Goal: Task Accomplishment & Management: Use online tool/utility

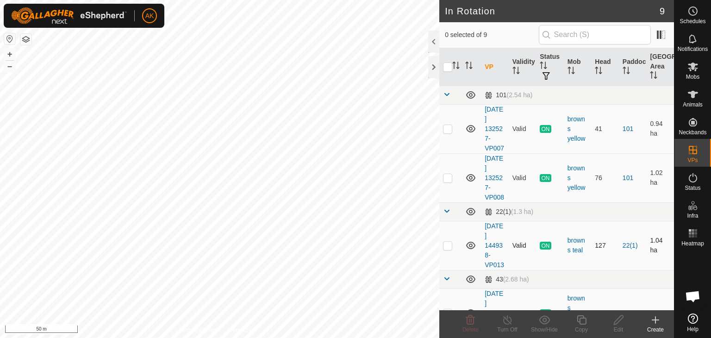
checkbox input "true"
click at [583, 319] on icon at bounding box center [582, 319] width 12 height 11
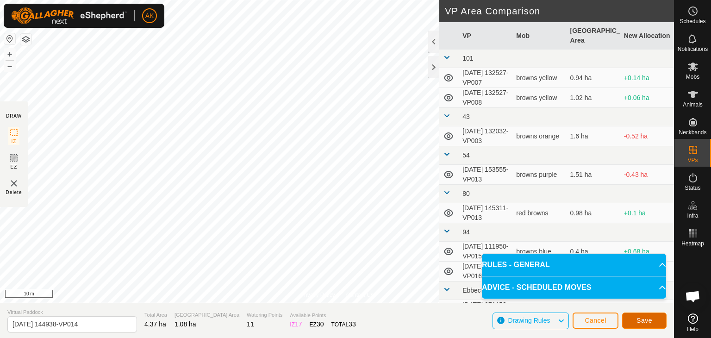
click at [639, 322] on span "Save" at bounding box center [645, 320] width 16 height 7
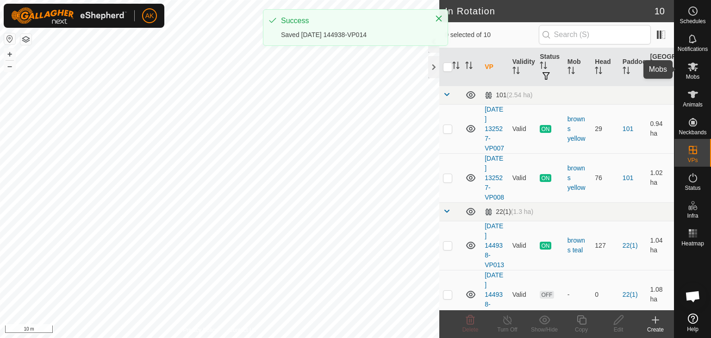
click at [693, 65] on icon at bounding box center [693, 67] width 10 height 9
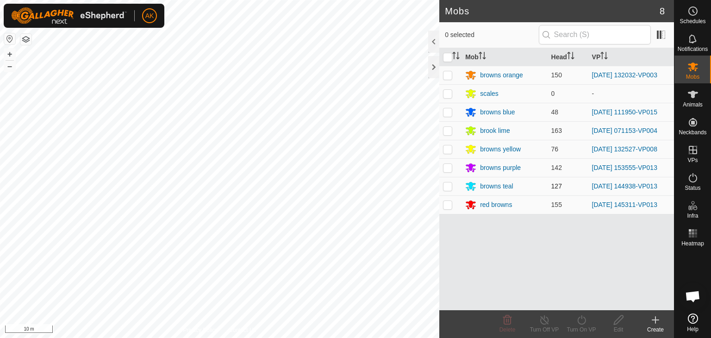
click at [450, 188] on p-checkbox at bounding box center [447, 185] width 9 height 7
checkbox input "true"
click at [583, 320] on icon at bounding box center [582, 319] width 12 height 11
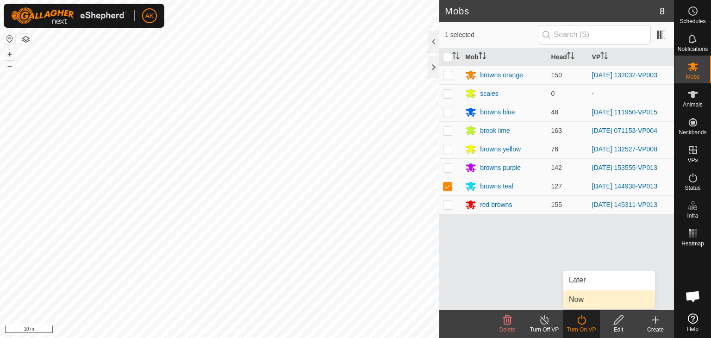
click at [588, 300] on link "Now" at bounding box center [610, 299] width 92 height 19
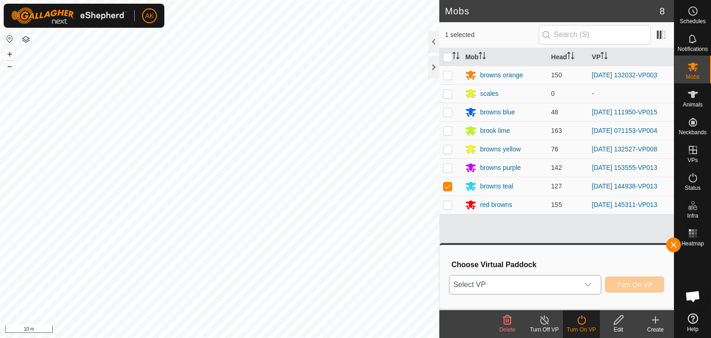
click at [538, 287] on span "Select VP" at bounding box center [514, 285] width 129 height 19
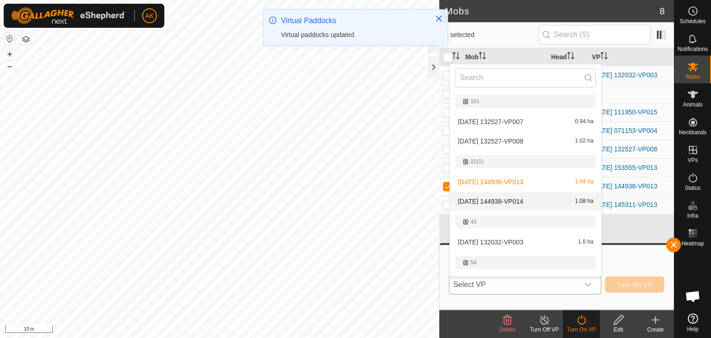
click at [508, 195] on li "[DATE] 144938-VP014 1.08 ha" at bounding box center [525, 201] width 151 height 19
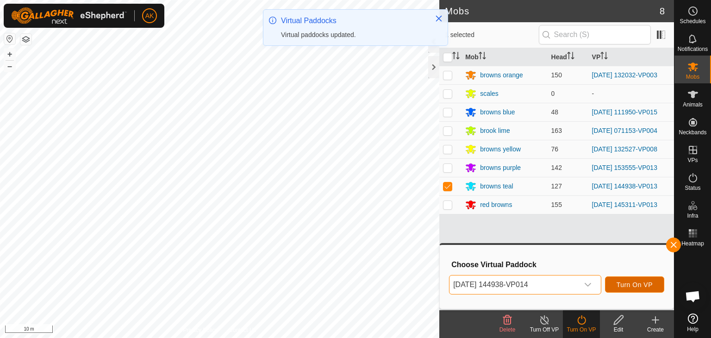
click at [642, 285] on span "Turn On VP" at bounding box center [635, 284] width 36 height 7
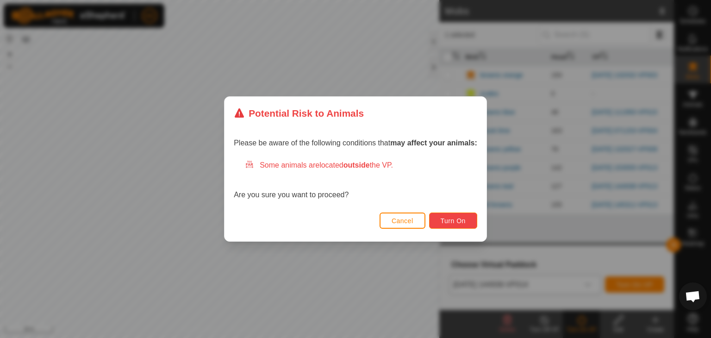
click at [443, 221] on span "Turn On" at bounding box center [453, 220] width 25 height 7
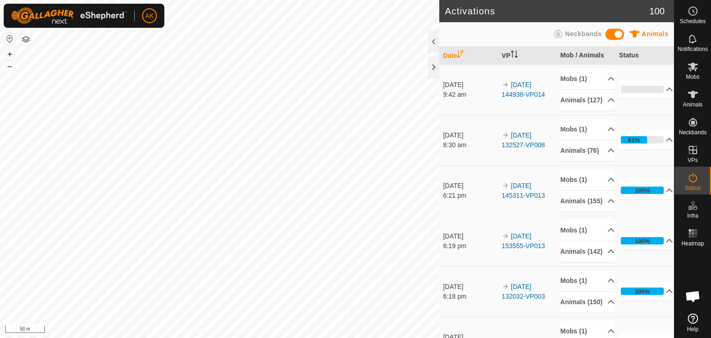
click at [307, 338] on html "AK Schedules Notifications Mobs Animals Neckbands VPs Status Infra Heatmap Help…" at bounding box center [355, 169] width 711 height 338
click at [264, 338] on html "AK Schedules Notifications Mobs Animals Neckbands VPs Status Infra Heatmap Help…" at bounding box center [355, 169] width 711 height 338
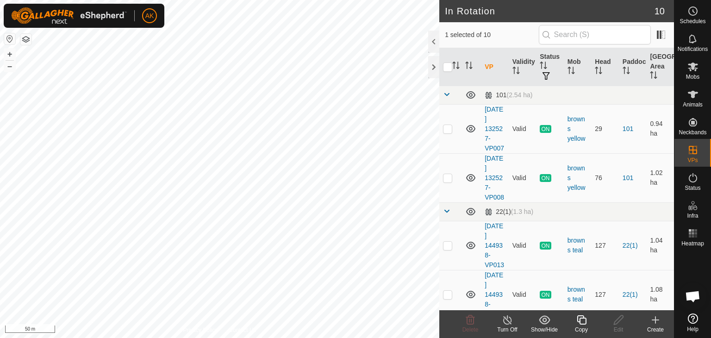
click at [583, 320] on icon at bounding box center [582, 319] width 12 height 11
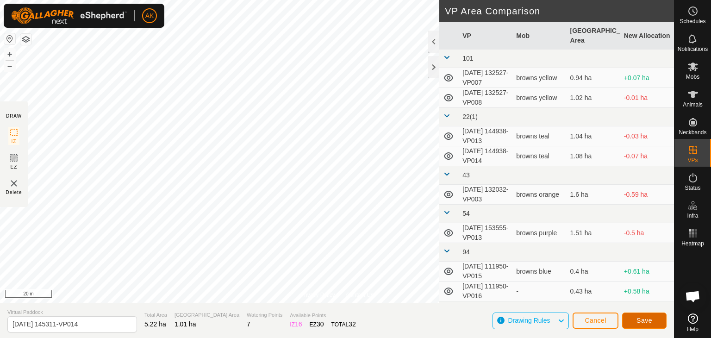
click at [628, 316] on button "Save" at bounding box center [644, 321] width 44 height 16
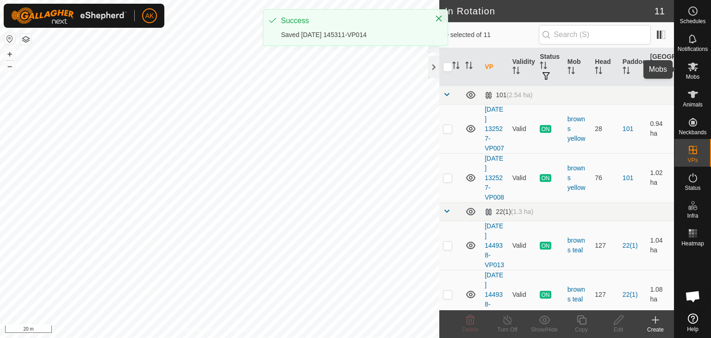
click at [687, 69] on es-mob-svg-icon at bounding box center [693, 66] width 17 height 15
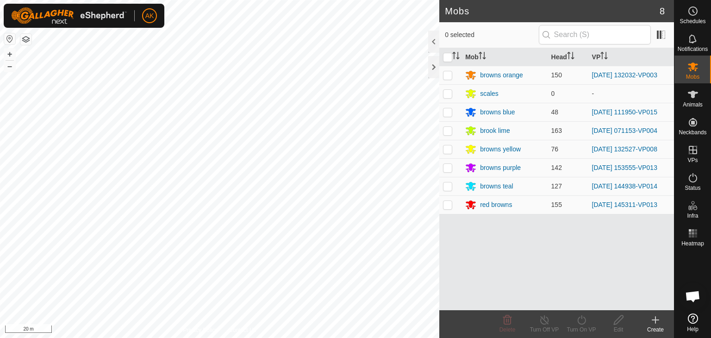
drag, startPoint x: 448, startPoint y: 205, endPoint x: 482, endPoint y: 225, distance: 38.8
click at [448, 205] on p-checkbox at bounding box center [447, 204] width 9 height 7
checkbox input "true"
click at [584, 320] on icon at bounding box center [582, 319] width 12 height 11
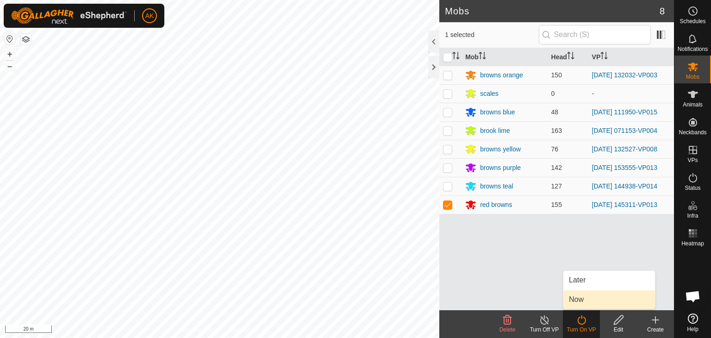
click at [583, 302] on link "Now" at bounding box center [610, 299] width 92 height 19
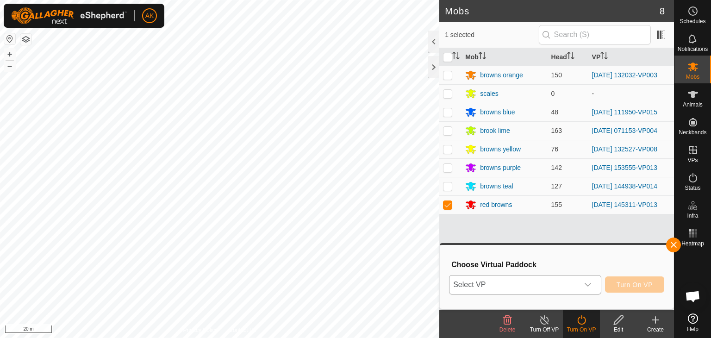
click at [558, 280] on span "Select VP" at bounding box center [514, 285] width 129 height 19
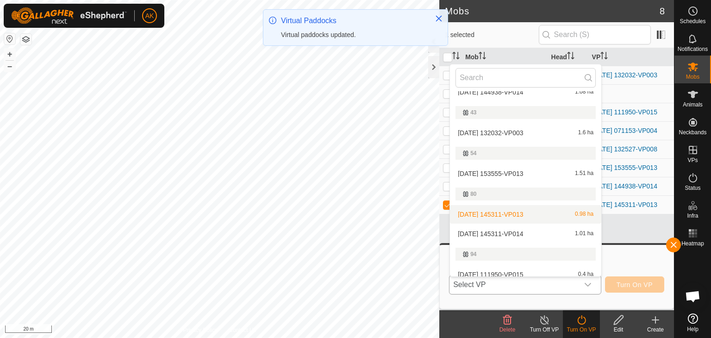
scroll to position [155, 0]
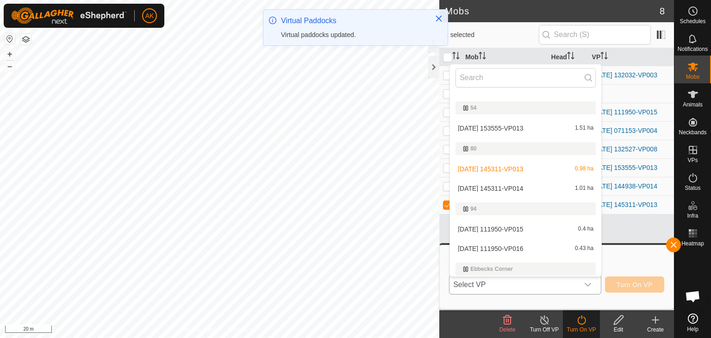
click at [524, 186] on li "[DATE] 145311-VP014 1.01 ha" at bounding box center [525, 188] width 151 height 19
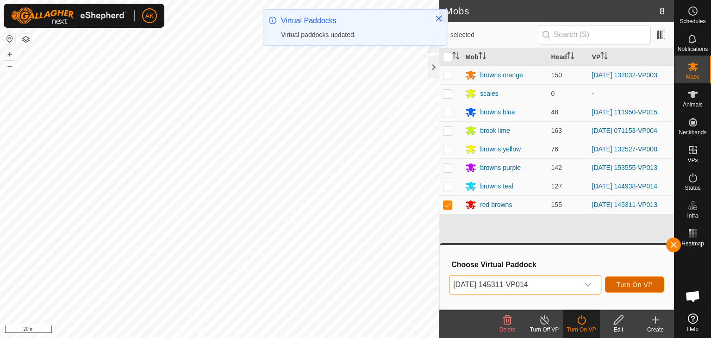
click at [629, 288] on span "Turn On VP" at bounding box center [635, 284] width 36 height 7
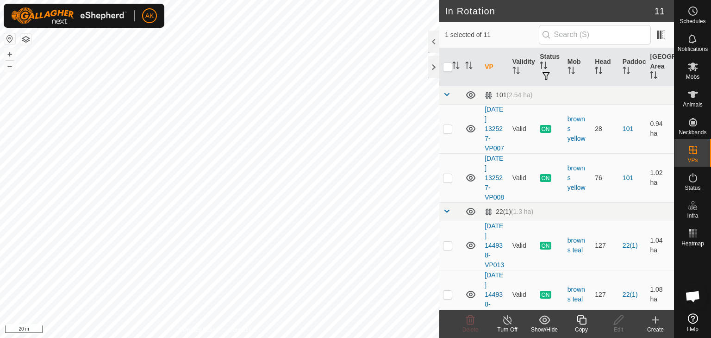
click at [583, 322] on icon at bounding box center [582, 319] width 12 height 11
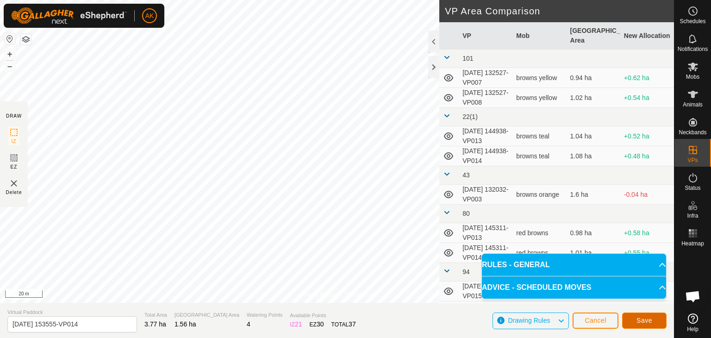
click at [639, 322] on span "Save" at bounding box center [645, 320] width 16 height 7
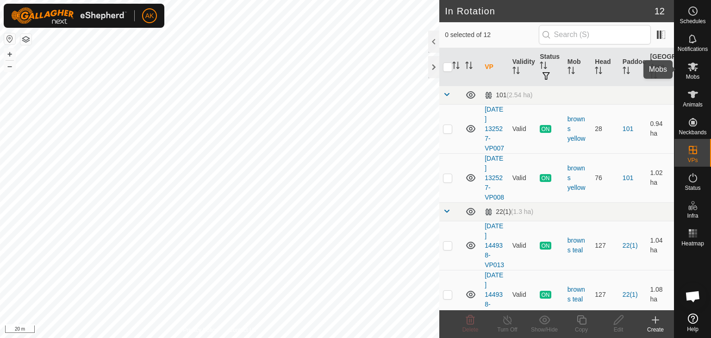
click at [689, 67] on icon at bounding box center [693, 66] width 11 height 11
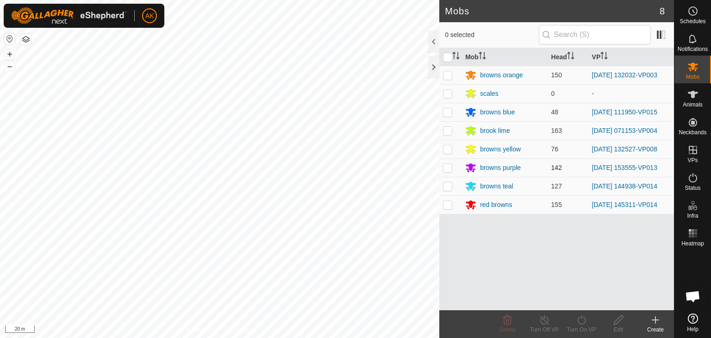
click at [449, 168] on p-checkbox at bounding box center [447, 167] width 9 height 7
checkbox input "true"
click at [586, 320] on icon at bounding box center [582, 319] width 12 height 11
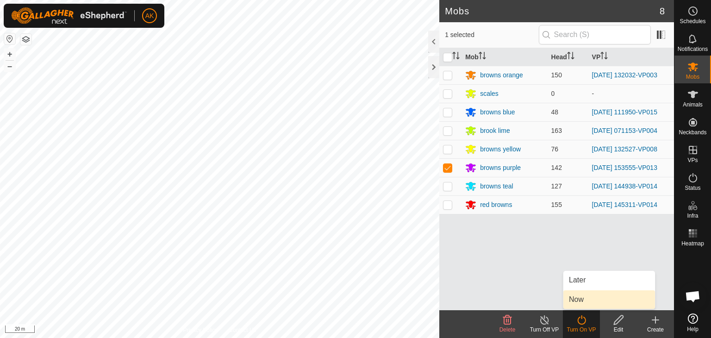
click at [588, 305] on link "Now" at bounding box center [610, 299] width 92 height 19
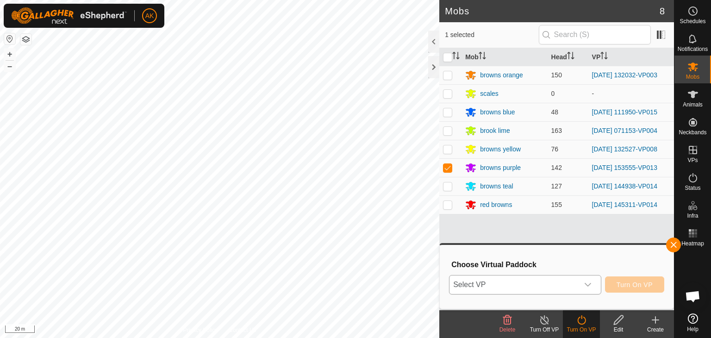
click at [574, 283] on span "Select VP" at bounding box center [514, 285] width 129 height 19
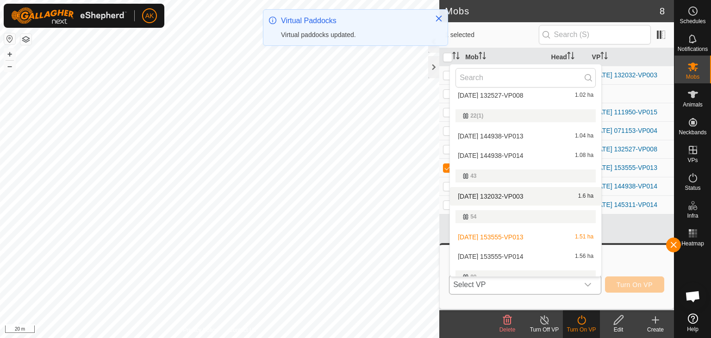
scroll to position [62, 0]
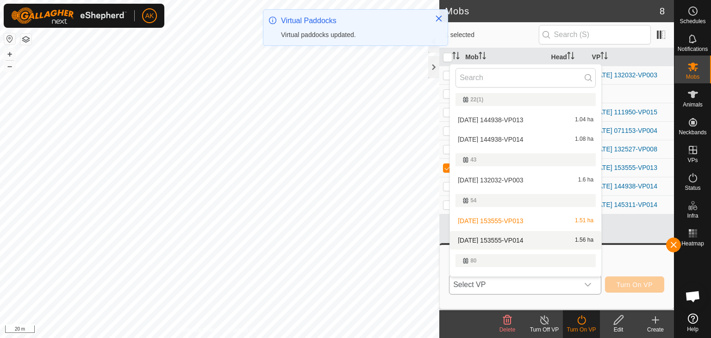
click at [524, 240] on li "[DATE] 153555-VP014 1.56 ha" at bounding box center [525, 240] width 151 height 19
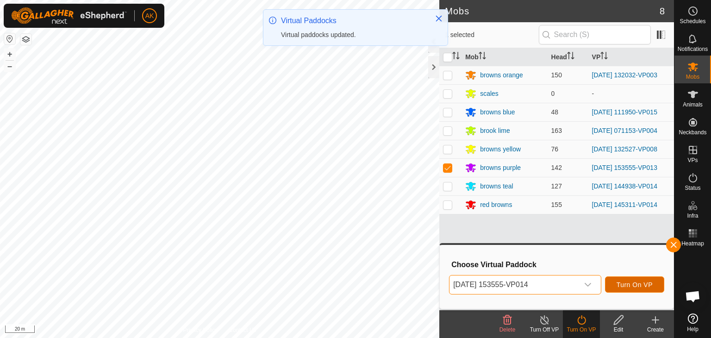
click at [632, 291] on button "Turn On VP" at bounding box center [634, 284] width 59 height 16
